Goal: Task Accomplishment & Management: Use online tool/utility

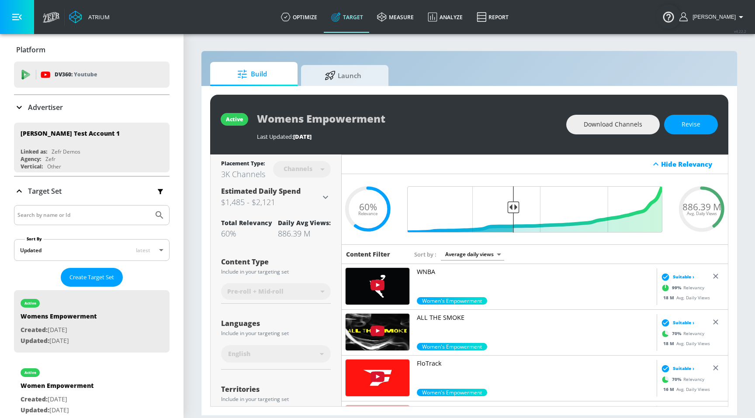
click at [356, 11] on link "Target" at bounding box center [347, 16] width 46 height 31
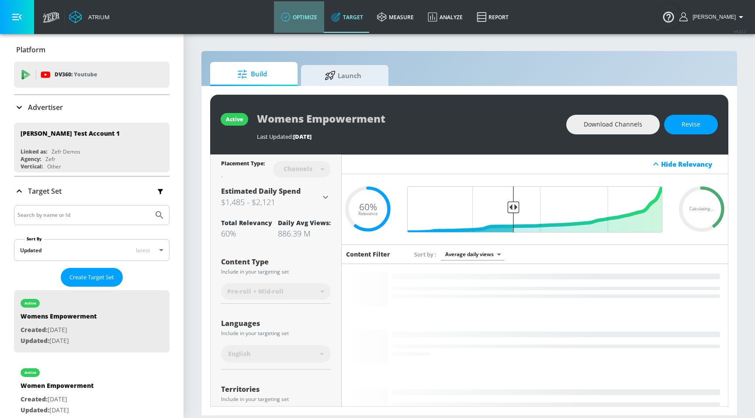
click at [306, 20] on link "optimize" at bounding box center [299, 16] width 50 height 31
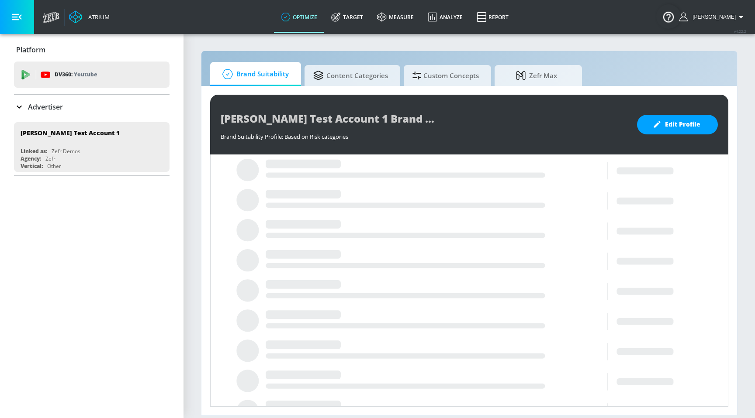
click at [82, 103] on div "Advertiser" at bounding box center [91, 107] width 155 height 10
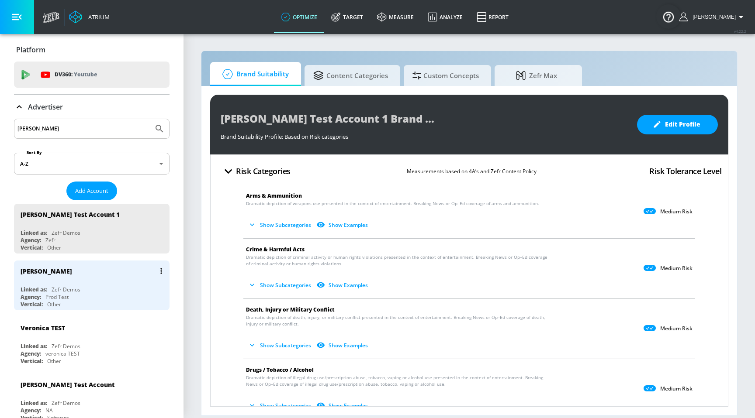
click at [35, 289] on div "Linked as:" at bounding box center [34, 289] width 27 height 7
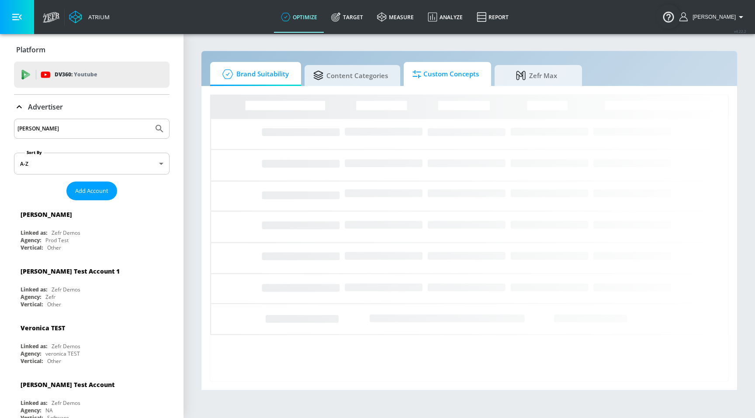
click at [429, 81] on span "Custom Concepts" at bounding box center [445, 74] width 66 height 21
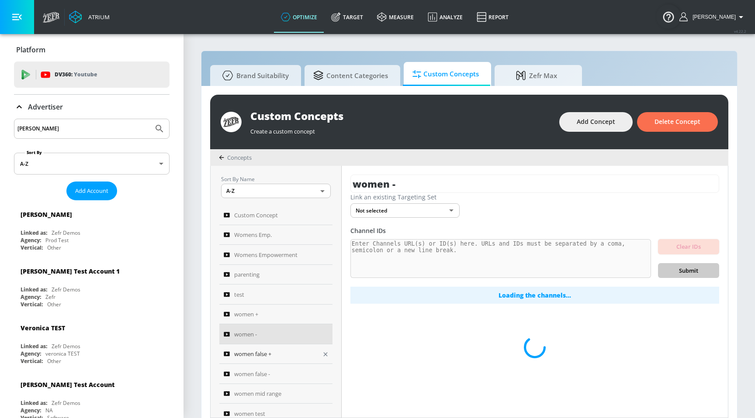
scroll to position [15, 0]
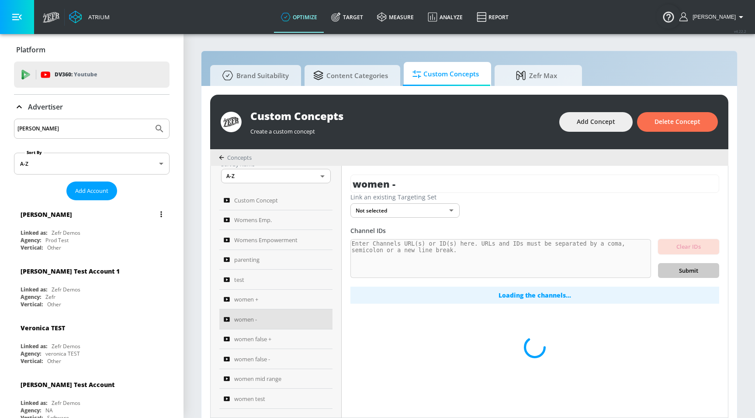
click at [100, 225] on div "[PERSON_NAME] N Linked as: Zefr Demos Agency: Prod Test Vertical: Other" at bounding box center [91, 229] width 155 height 50
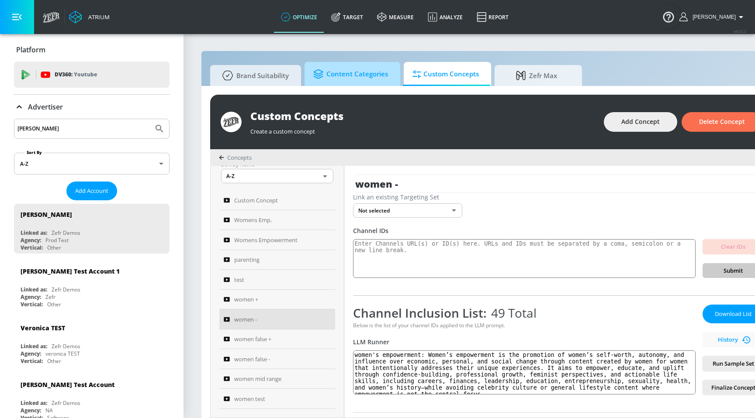
click at [328, 81] on span "Content Categories" at bounding box center [350, 74] width 75 height 21
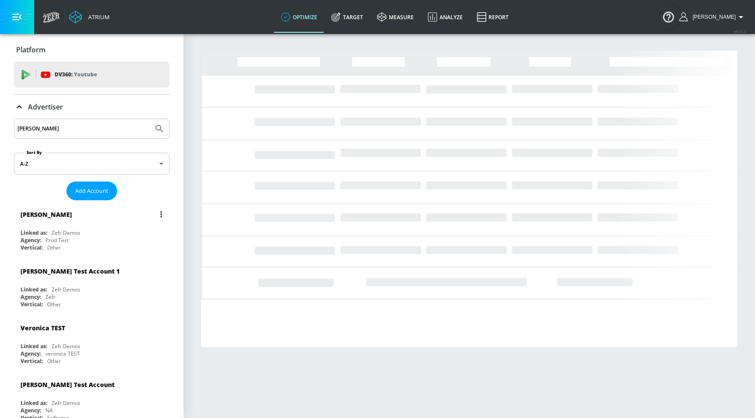
click at [110, 228] on div "[PERSON_NAME] N Linked as: Zefr Demos Agency: Prod Test Vertical: Other" at bounding box center [91, 229] width 155 height 50
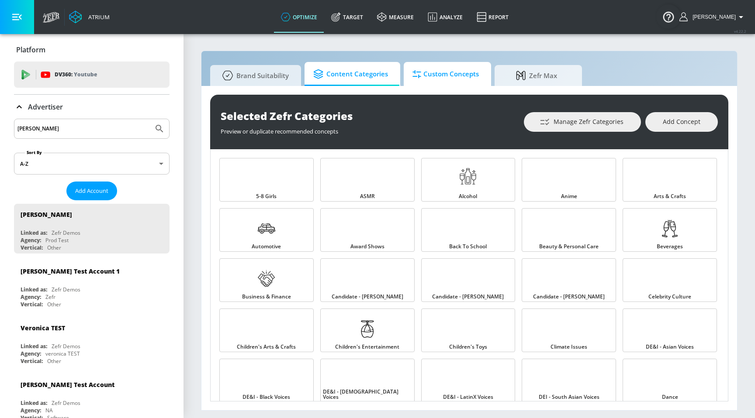
click at [434, 75] on span "Custom Concepts" at bounding box center [445, 74] width 66 height 21
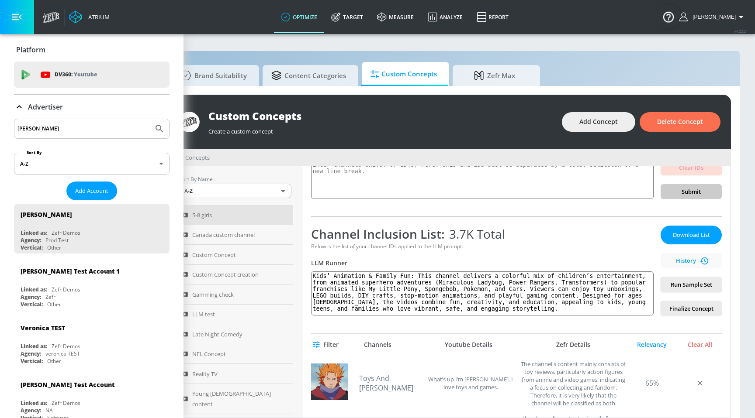
scroll to position [0, 45]
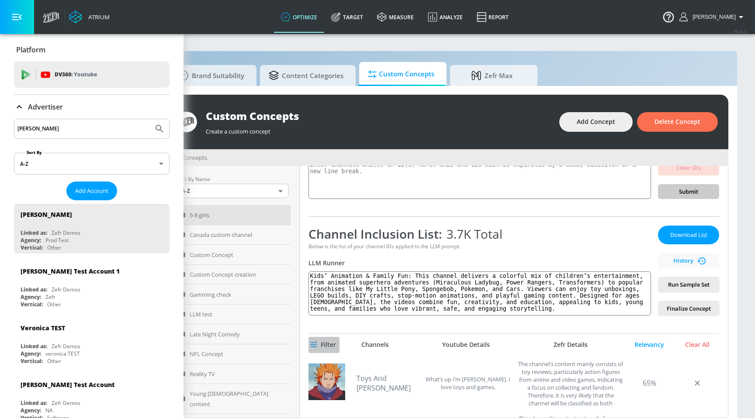
click at [317, 343] on icon "button" at bounding box center [313, 344] width 7 height 7
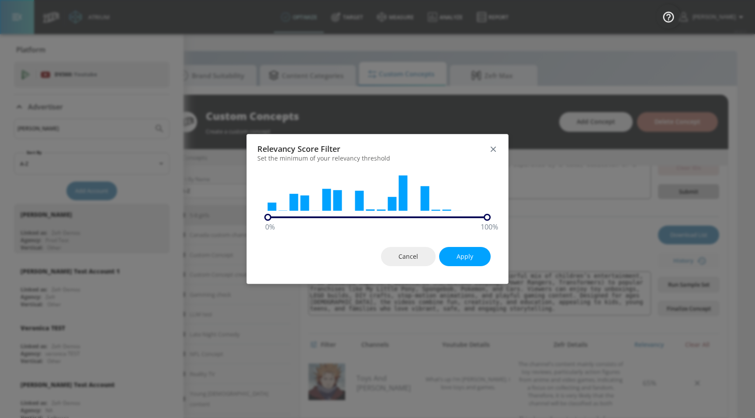
click at [436, 217] on div at bounding box center [377, 218] width 226 height 2
drag, startPoint x: 428, startPoint y: 216, endPoint x: 450, endPoint y: 217, distance: 22.3
click at [450, 217] on div "0 % 80 %" at bounding box center [377, 217] width 226 height 7
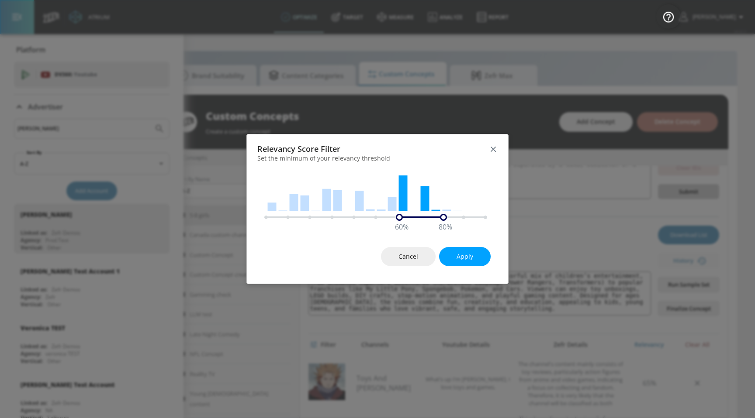
drag, startPoint x: 268, startPoint y: 214, endPoint x: 393, endPoint y: 219, distance: 125.4
click at [393, 219] on div "60 % 80 %" at bounding box center [377, 217] width 226 height 7
drag, startPoint x: 443, startPoint y: 219, endPoint x: 493, endPoint y: 219, distance: 50.2
click at [493, 219] on div "60 % 100 %" at bounding box center [377, 195] width 261 height 52
click at [466, 252] on span "Apply" at bounding box center [464, 257] width 17 height 11
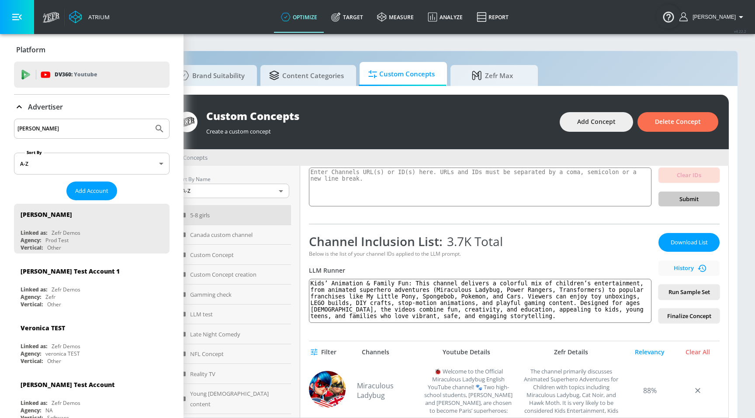
scroll to position [0, 0]
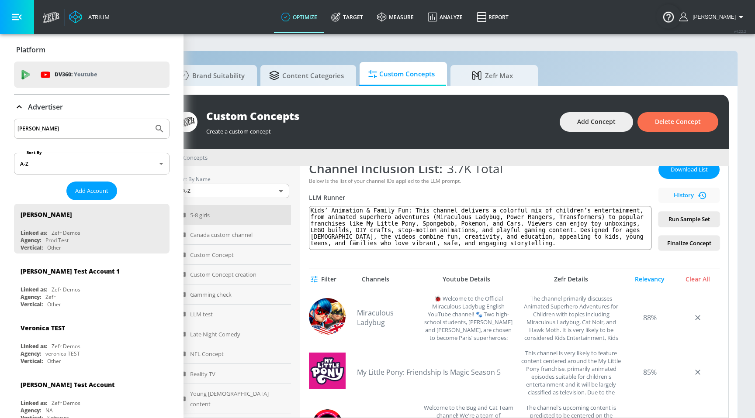
click at [317, 276] on span "Filter" at bounding box center [324, 279] width 24 height 11
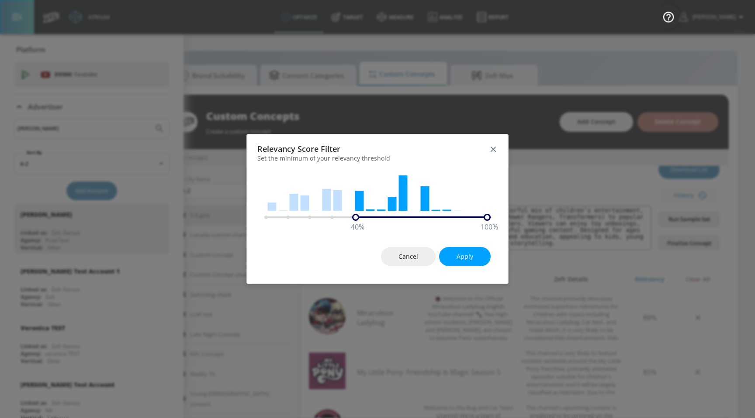
drag, startPoint x: 399, startPoint y: 217, endPoint x: 365, endPoint y: 215, distance: 34.1
click at [365, 215] on div "40 % 100 %" at bounding box center [377, 217] width 226 height 7
click at [462, 250] on button "Apply" at bounding box center [465, 257] width 52 height 20
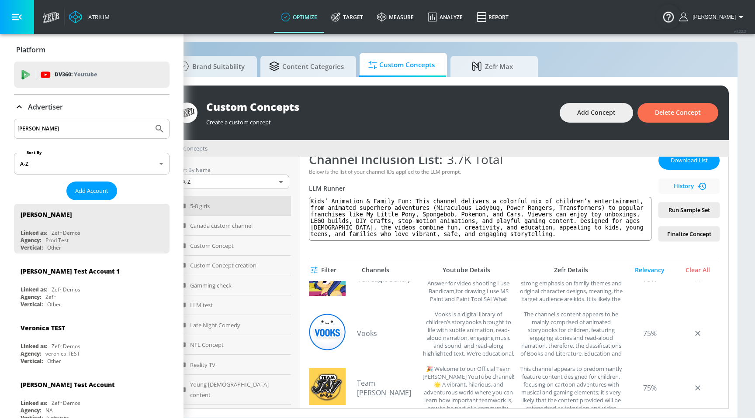
scroll to position [284, 0]
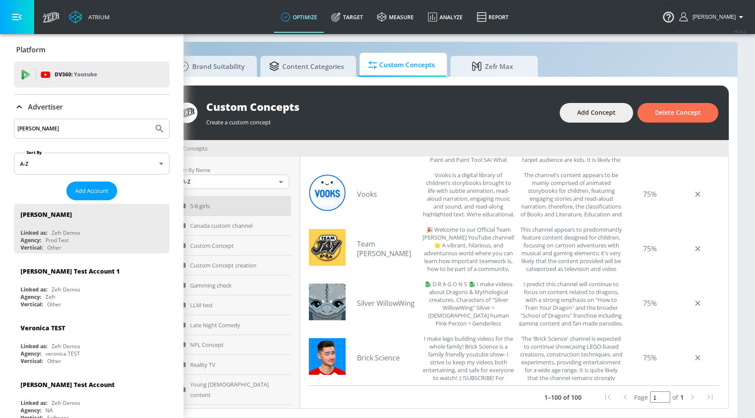
click at [711, 403] on div "Page 1 of 1" at bounding box center [659, 397] width 120 height 17
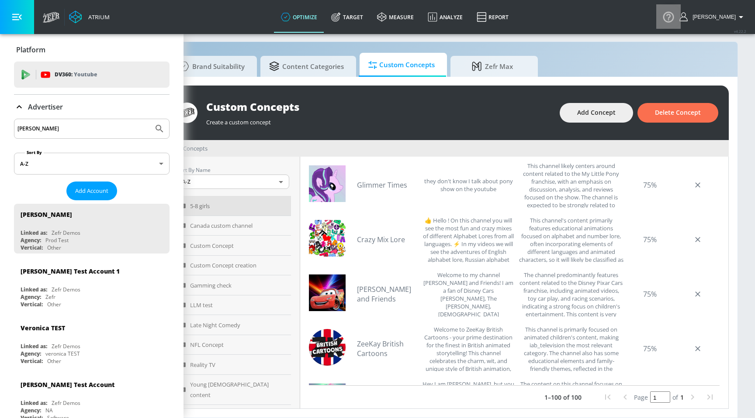
scroll to position [2603, 0]
